Goal: Information Seeking & Learning: Learn about a topic

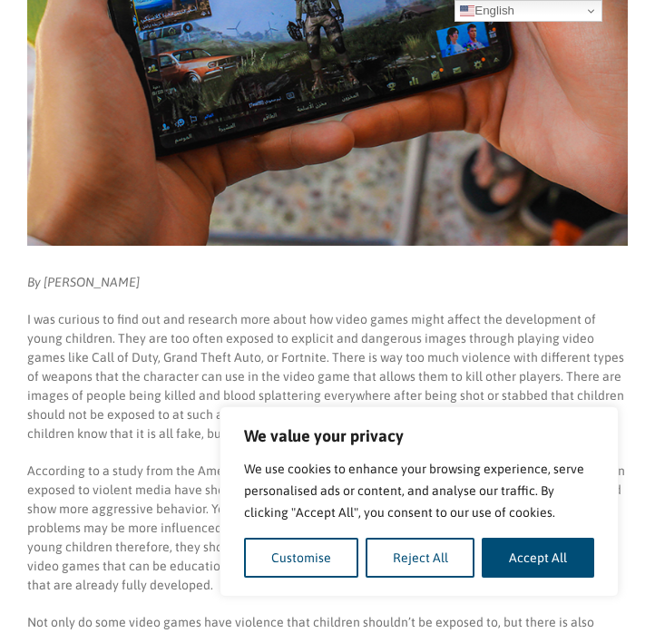
scroll to position [421, 0]
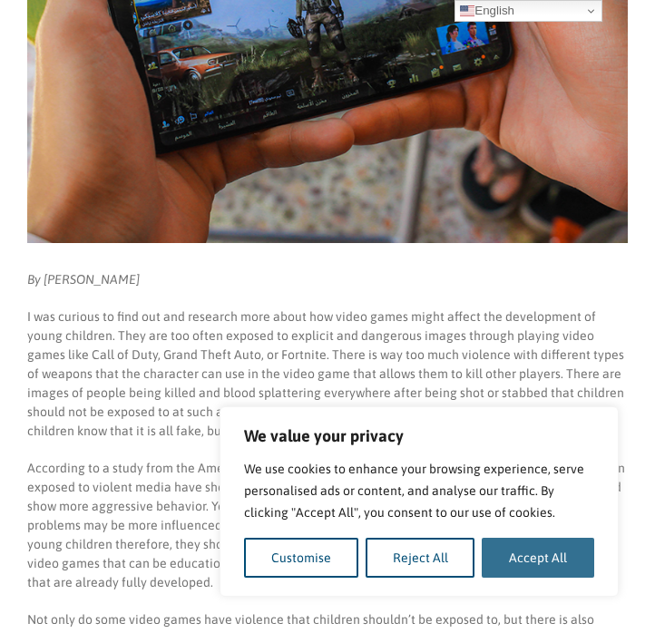
click at [499, 550] on button "Accept All" at bounding box center [538, 558] width 112 height 40
checkbox input "true"
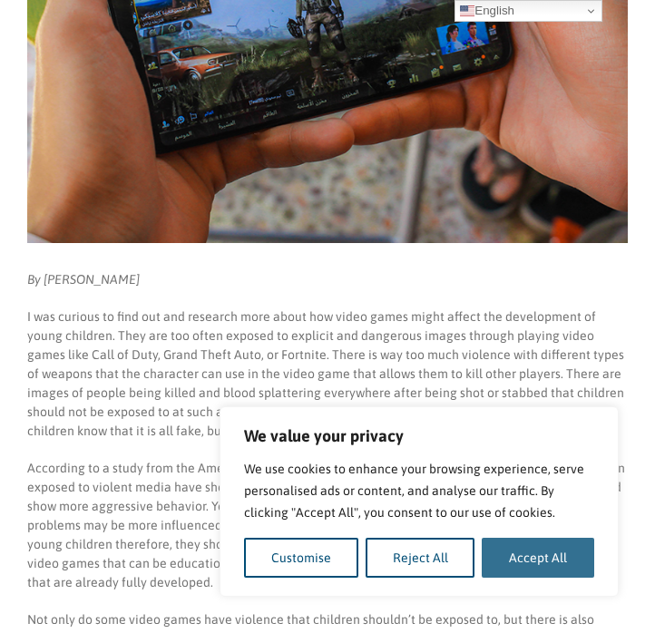
checkbox input "true"
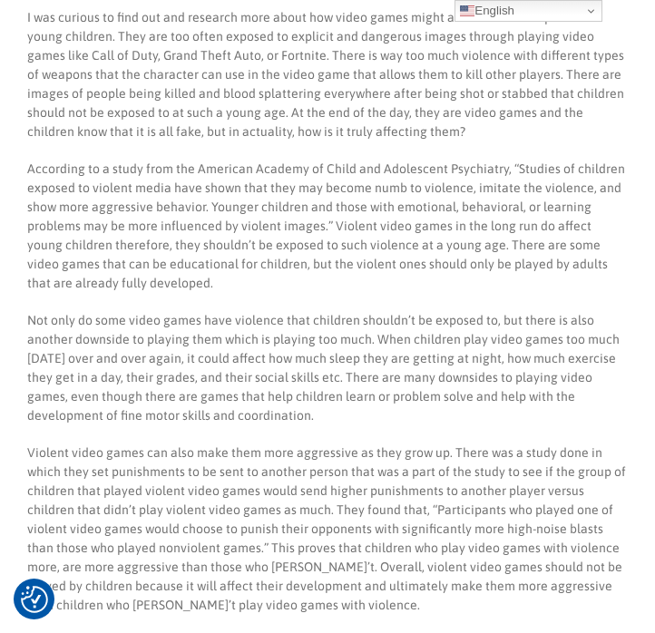
scroll to position [708, 0]
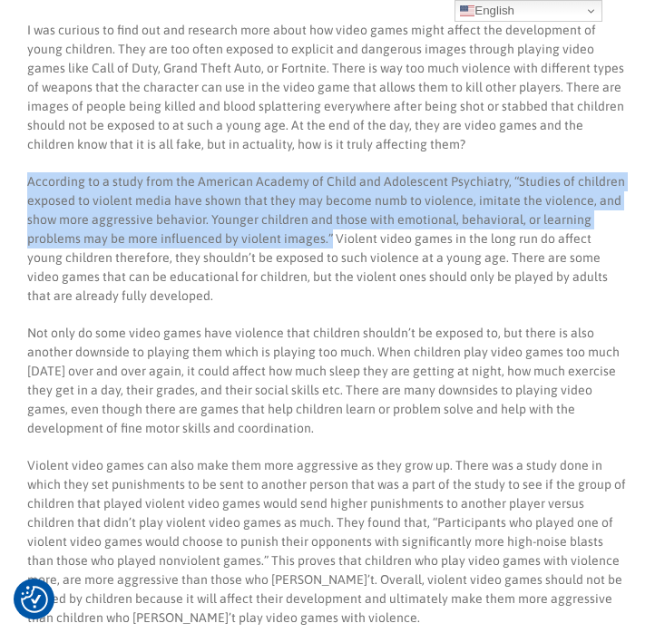
drag, startPoint x: 28, startPoint y: 183, endPoint x: 327, endPoint y: 240, distance: 304.7
click at [327, 240] on p "According to a study from the American Academy of Child and Adolescent Psychiat…" at bounding box center [327, 238] width 600 height 133
copy p "According to a study from the American Academy of Child and Adolescent Psychiat…"
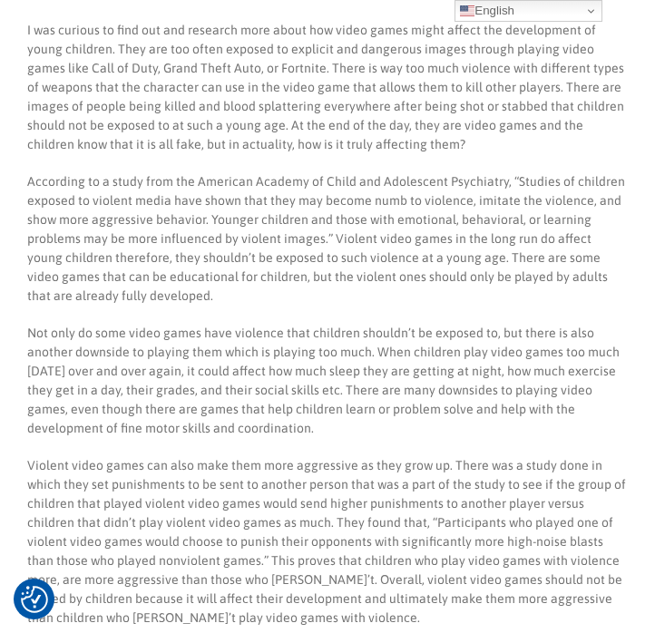
click at [435, 303] on p "According to a study from the American Academy of Child and Adolescent Psychiat…" at bounding box center [327, 238] width 600 height 133
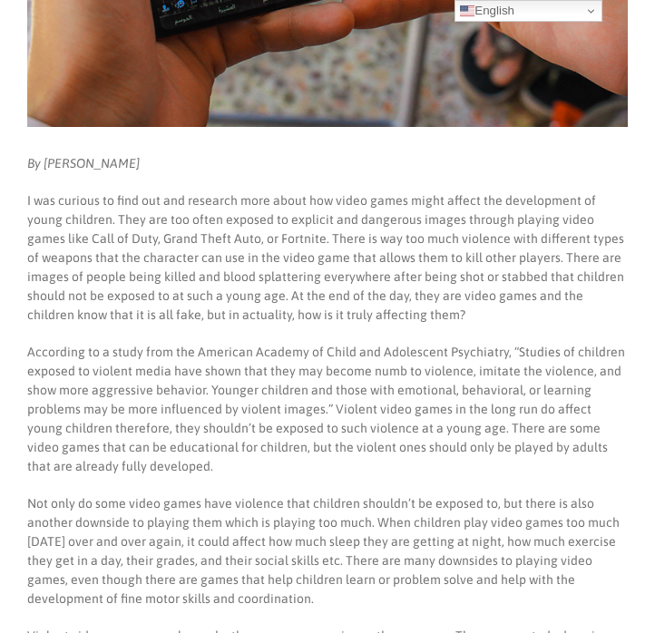
scroll to position [239, 0]
